Goal: Task Accomplishment & Management: Use online tool/utility

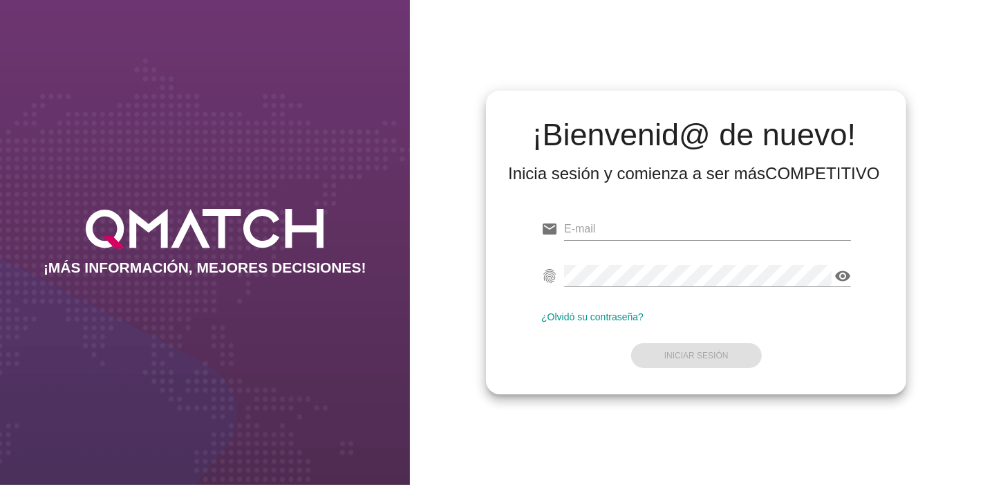
type input "[EMAIL_ADDRESS][PERSON_NAME][DOMAIN_NAME]"
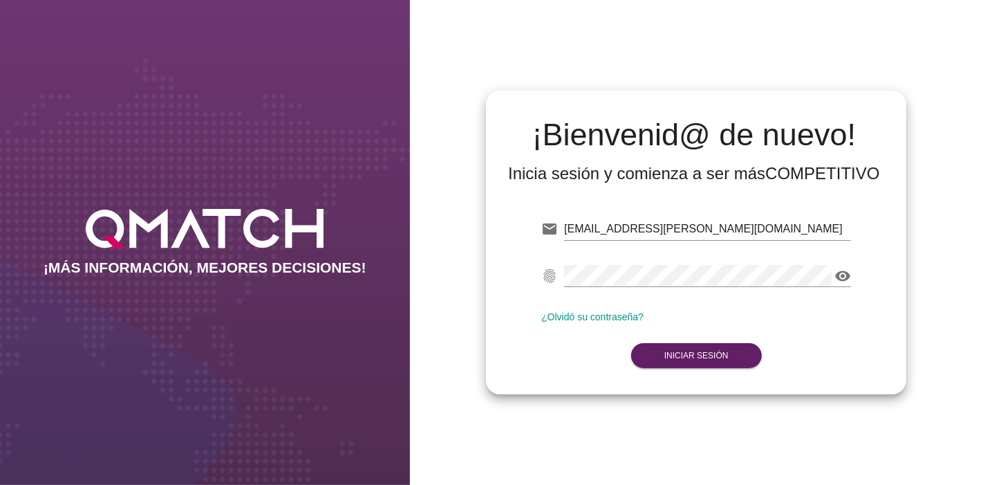
click at [719, 332] on form "email [EMAIL_ADDRESS][PERSON_NAME][DOMAIN_NAME] Correo no válido fingerprint vi…" at bounding box center [696, 291] width 310 height 163
click at [708, 361] on button "Iniciar Sesión" at bounding box center [696, 355] width 131 height 25
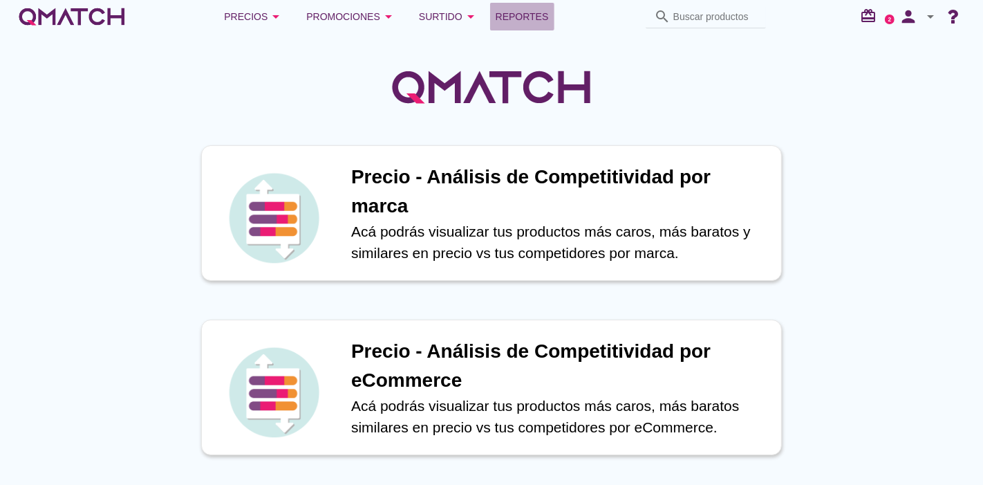
click at [548, 18] on span "Reportes" at bounding box center [522, 16] width 53 height 17
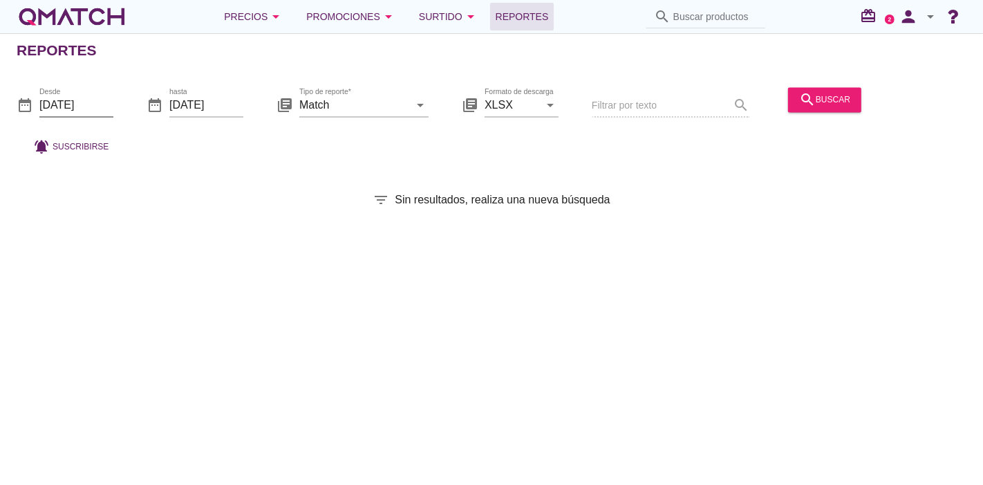
click at [77, 101] on input "[DATE]" at bounding box center [76, 105] width 74 height 22
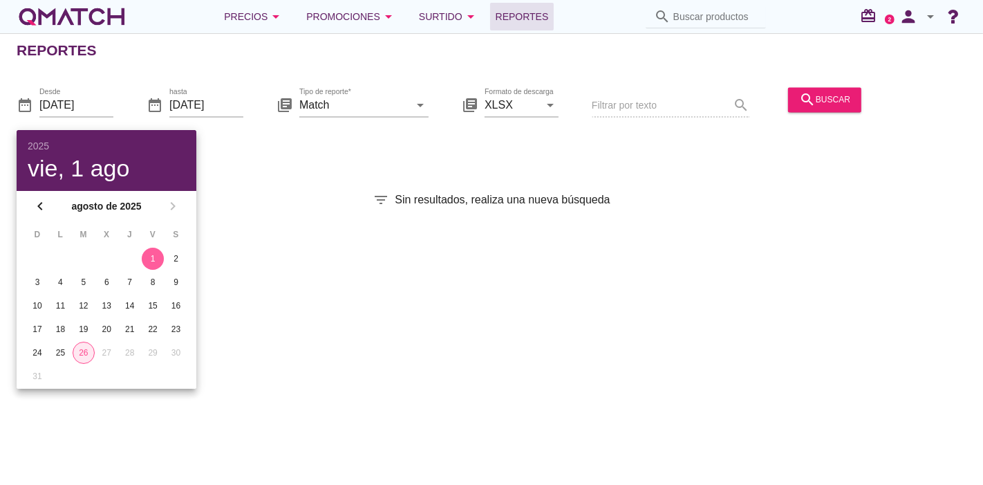
click at [82, 351] on div "26" at bounding box center [83, 352] width 21 height 12
type input "[DATE]"
click at [194, 95] on input "[DATE]" at bounding box center [206, 105] width 74 height 22
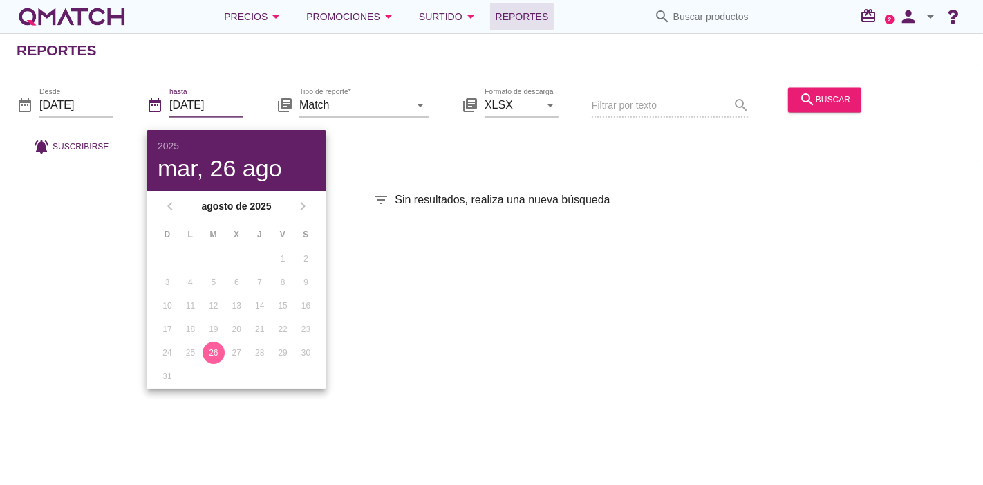
click at [597, 203] on span "Sin resultados, realiza una nueva búsqueda" at bounding box center [502, 200] width 215 height 17
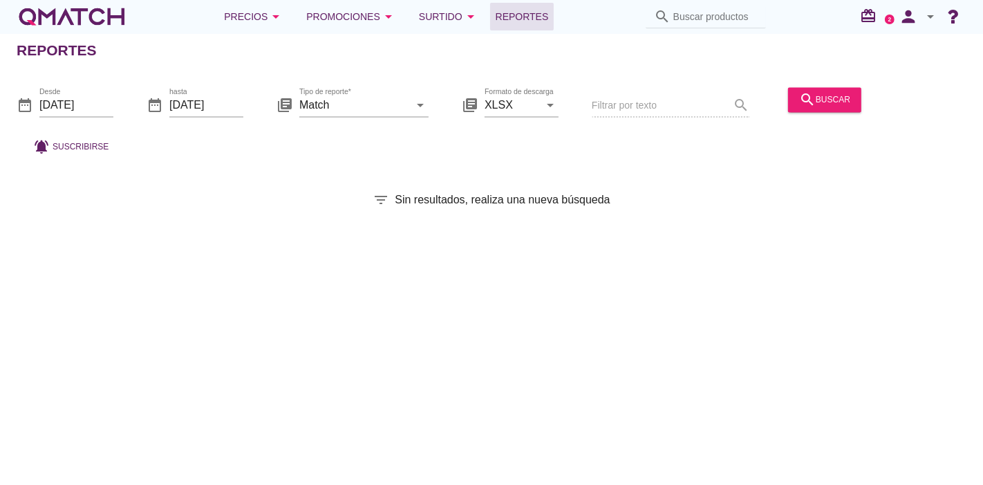
click at [824, 115] on div "search buscar" at bounding box center [825, 106] width 84 height 47
click at [821, 110] on button "search buscar" at bounding box center [824, 99] width 73 height 25
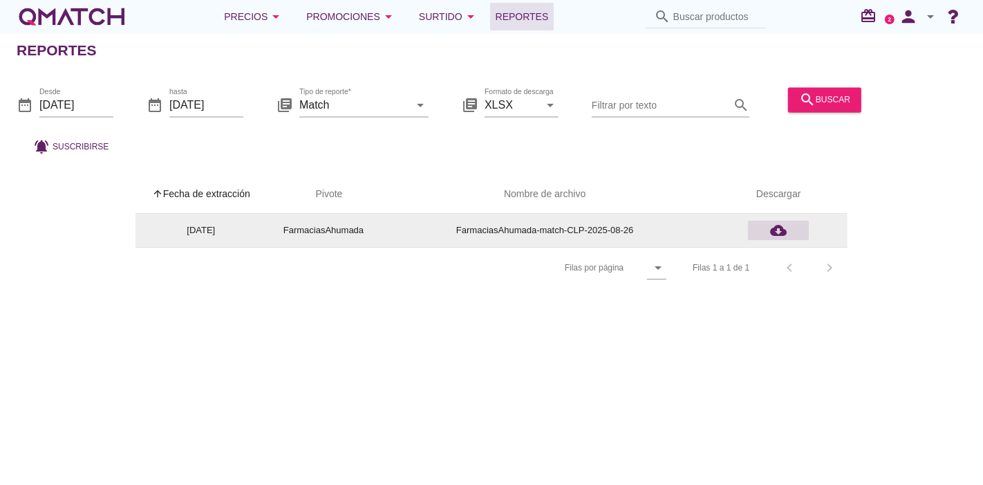
click at [798, 228] on div "cloud_download" at bounding box center [779, 230] width 50 height 17
